Goal: Check status: Check status

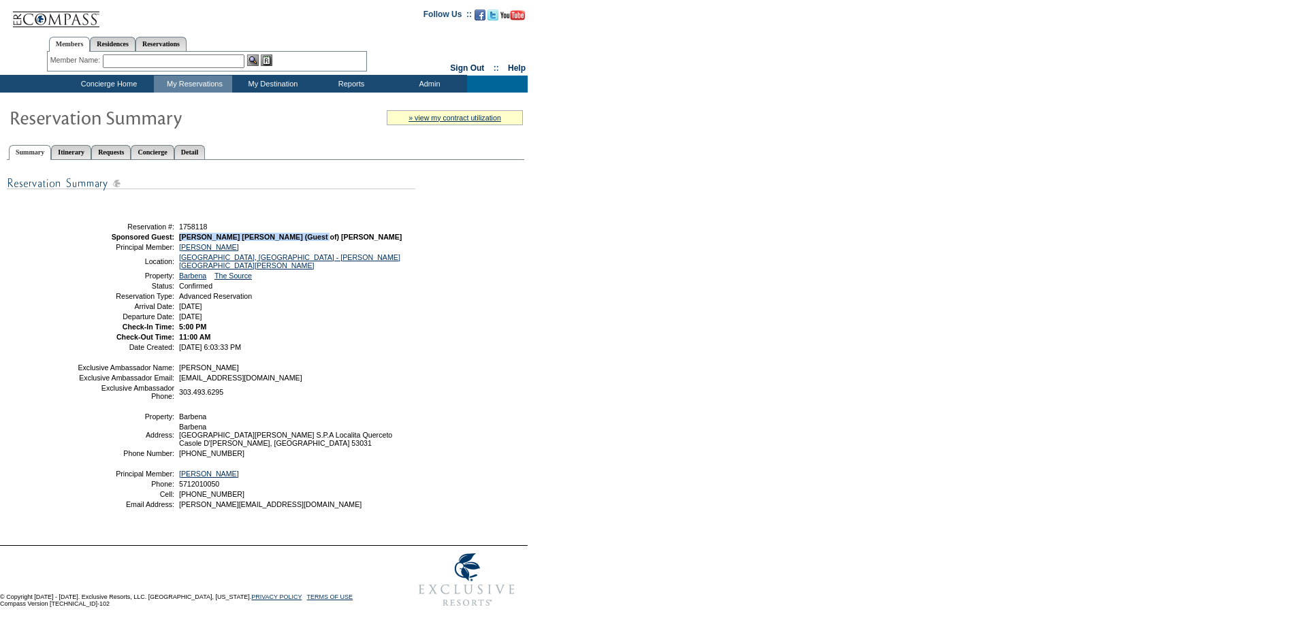
drag, startPoint x: 181, startPoint y: 240, endPoint x: 330, endPoint y: 242, distance: 149.1
click at [330, 241] on td "[PERSON_NAME] [PERSON_NAME] (Guest of) [PERSON_NAME]" at bounding box center [294, 237] width 237 height 8
copy span "[PERSON_NAME] [PERSON_NAME] (Guest of) [PERSON_NAME]"
click at [227, 238] on span "[PERSON_NAME] [PERSON_NAME] (Guest of) [PERSON_NAME]" at bounding box center [290, 237] width 223 height 8
drag, startPoint x: 214, startPoint y: 227, endPoint x: 181, endPoint y: 227, distance: 33.4
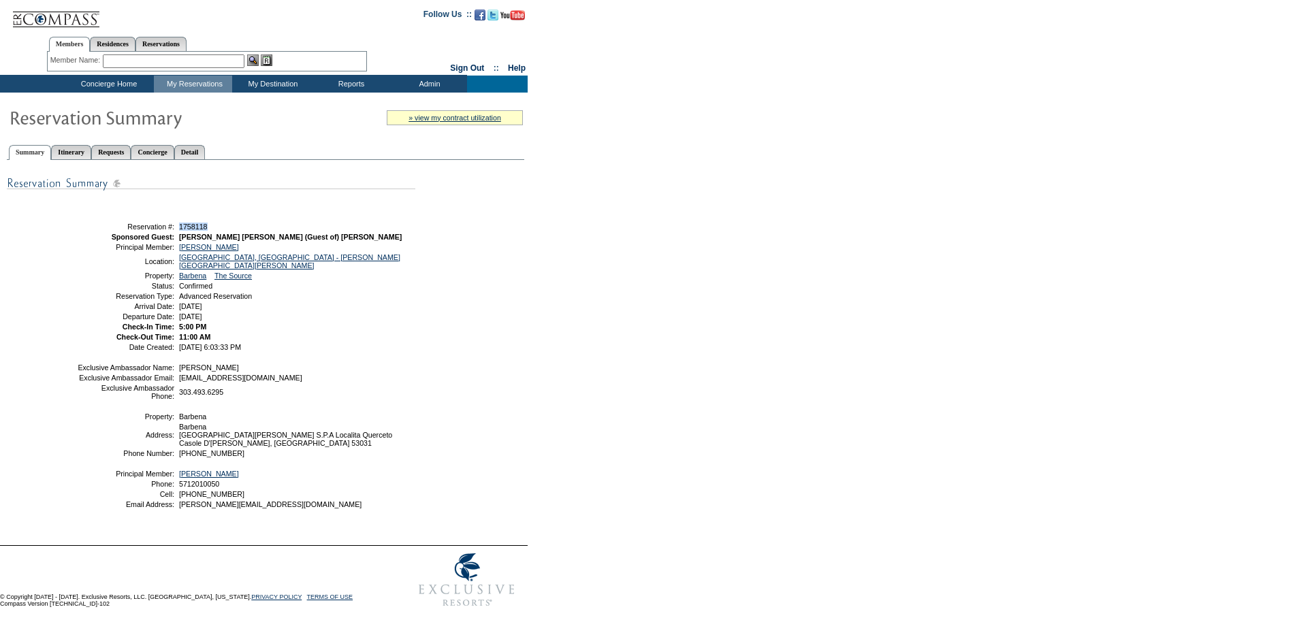
click at [181, 227] on td "1758118" at bounding box center [294, 227] width 237 height 8
copy span "1758118"
drag, startPoint x: 240, startPoint y: 239, endPoint x: 176, endPoint y: 240, distance: 64.0
click at [176, 240] on table "Share With Family and Friends Share via Email Share Reservation Information Ple…" at bounding box center [245, 281] width 340 height 146
copy span "[PERSON_NAME] [PERSON_NAME]"
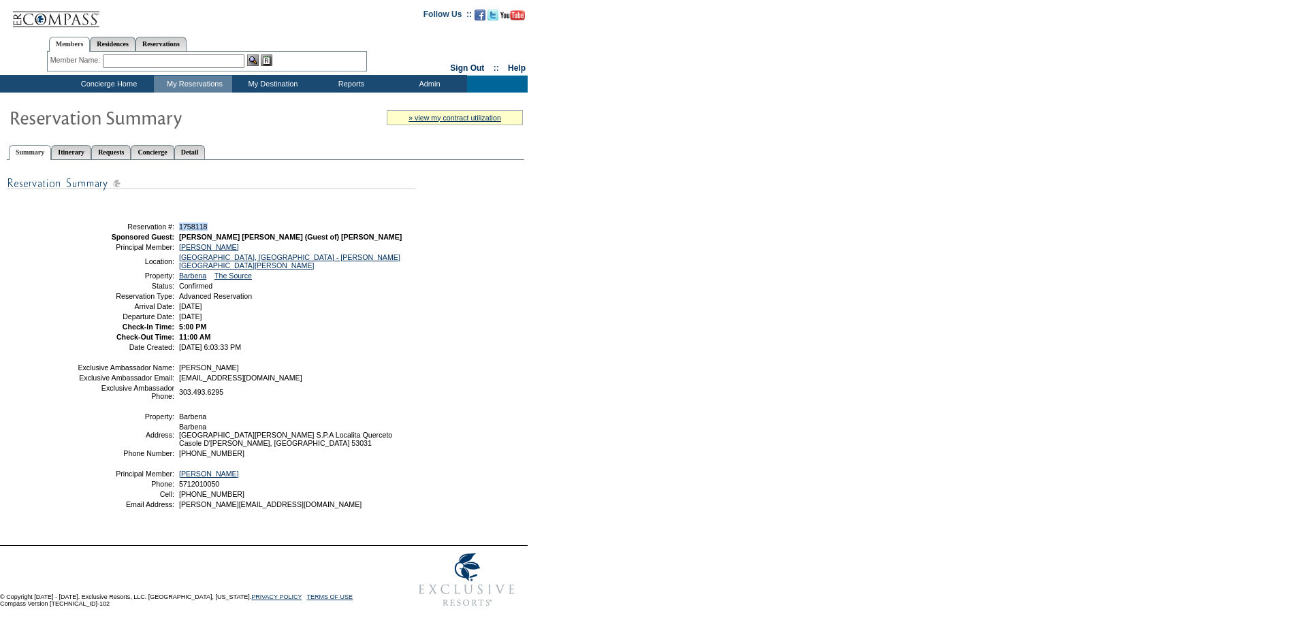
drag, startPoint x: 179, startPoint y: 228, endPoint x: 228, endPoint y: 230, distance: 49.1
click at [228, 230] on td "1758118" at bounding box center [294, 227] width 237 height 8
copy span "1758118"
